Goal: Transaction & Acquisition: Purchase product/service

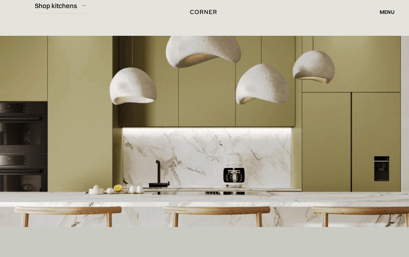
scroll to position [150, 0]
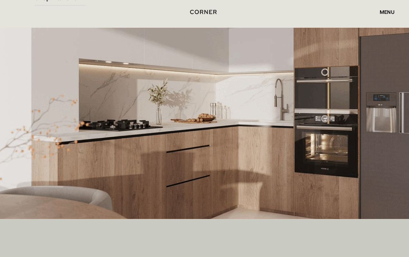
click at [276, 125] on img at bounding box center [204, 123] width 409 height 191
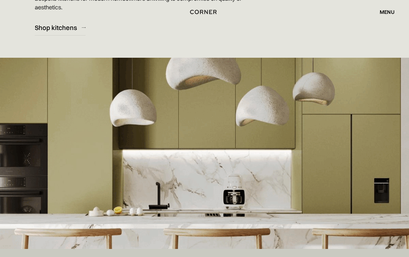
scroll to position [122, 0]
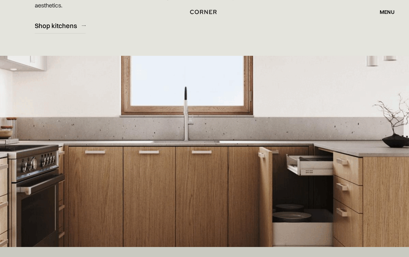
click at [221, 119] on img at bounding box center [204, 151] width 409 height 191
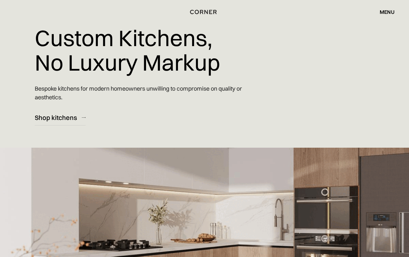
scroll to position [23, 0]
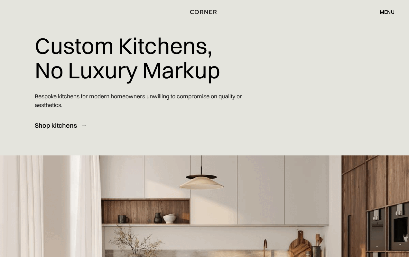
click at [386, 14] on div "menu" at bounding box center [387, 11] width 15 height 5
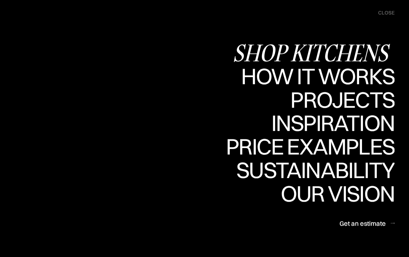
click at [0, 0] on div "Shop Kitchens" at bounding box center [0, 0] width 0 height 0
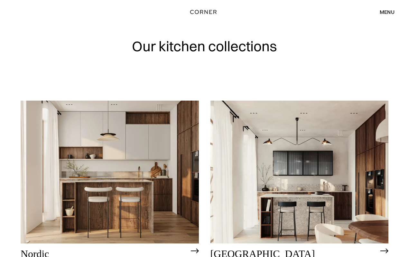
click at [110, 186] on img at bounding box center [110, 171] width 178 height 143
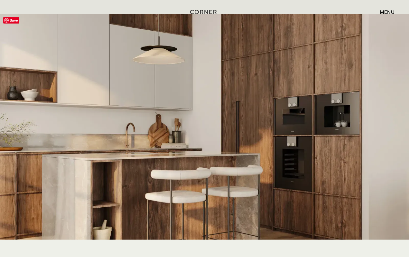
scroll to position [1176, 0]
click at [259, 123] on img at bounding box center [204, 137] width 409 height 246
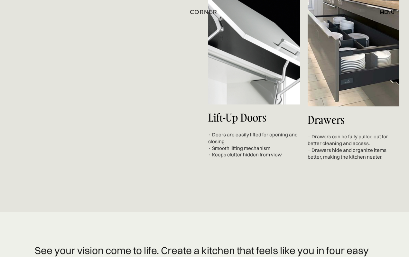
scroll to position [2261, 0]
